Goal: Transaction & Acquisition: Book appointment/travel/reservation

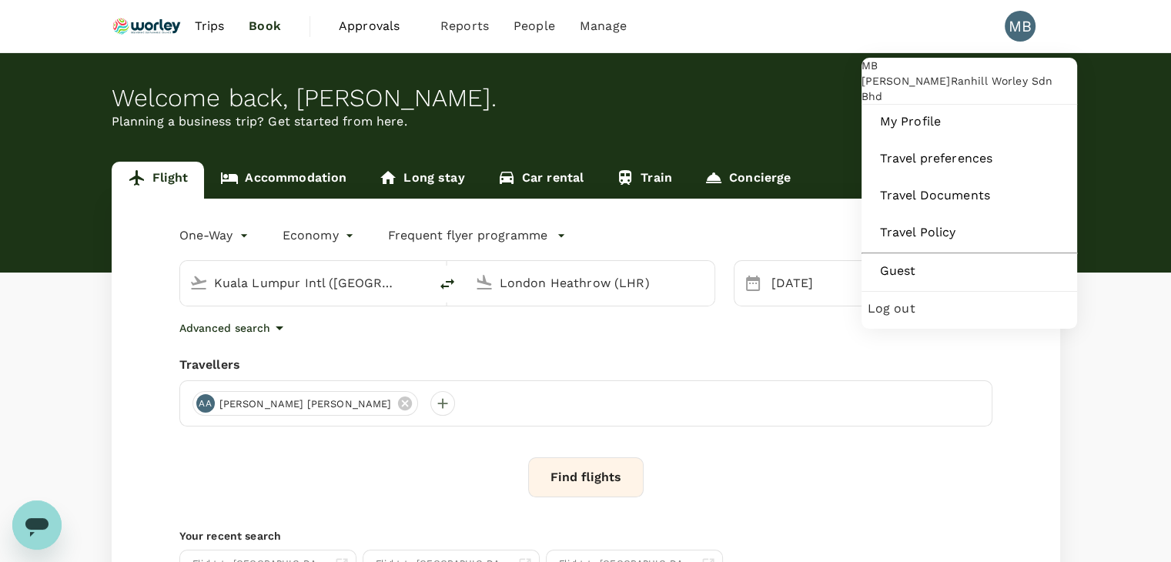
click at [912, 318] on span "Log out" at bounding box center [969, 308] width 203 height 18
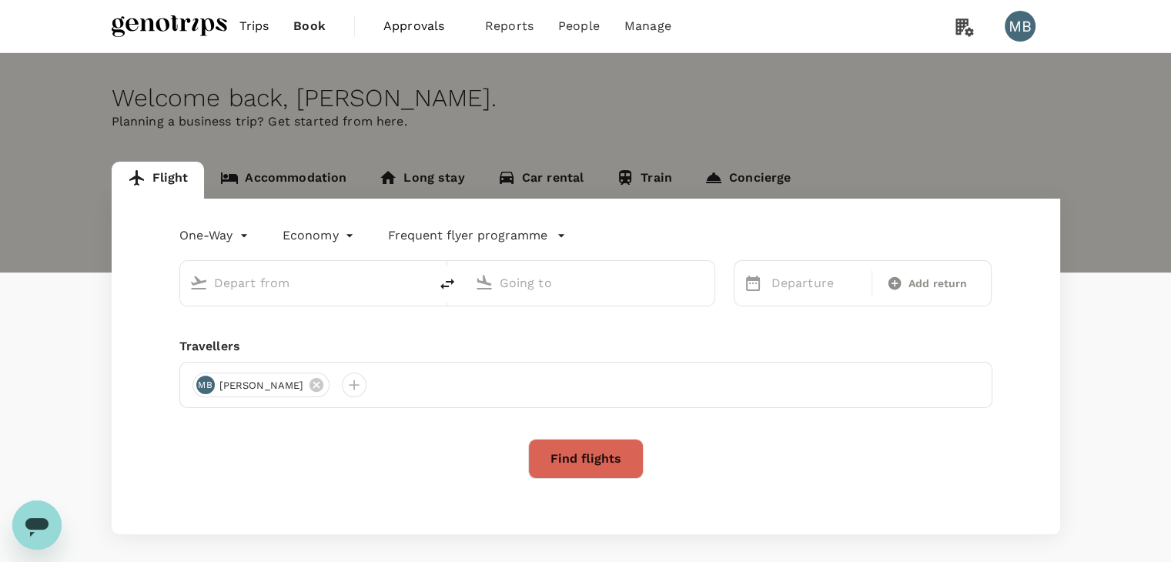
type input "Kuala Lumpur Intl ([GEOGRAPHIC_DATA])"
type input "London Heathrow (LHR)"
